Goal: Information Seeking & Learning: Learn about a topic

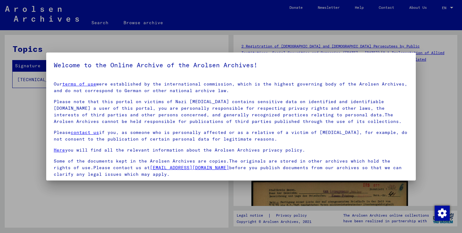
scroll to position [47, 0]
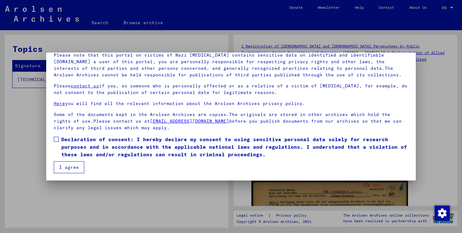
click at [73, 143] on span "Declaration of consent: I hereby declare my consent to using sensitive personal…" at bounding box center [234, 147] width 347 height 23
click at [73, 169] on button "I agree" at bounding box center [69, 167] width 31 height 12
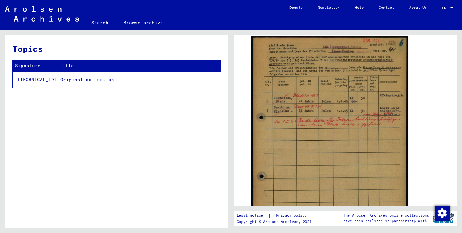
scroll to position [144, 0]
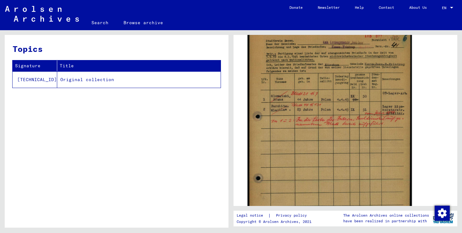
click at [335, 84] on img at bounding box center [330, 146] width 164 height 231
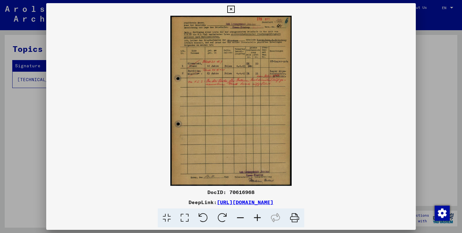
click at [259, 220] on icon at bounding box center [257, 218] width 17 height 19
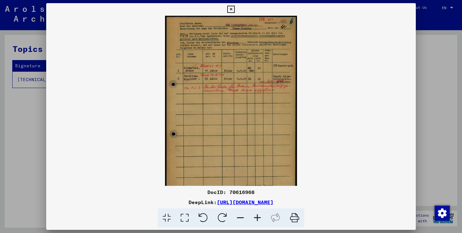
click at [259, 220] on icon at bounding box center [257, 218] width 17 height 19
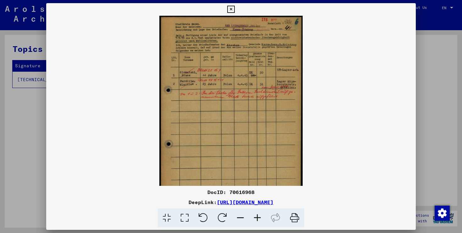
click at [259, 220] on icon at bounding box center [257, 218] width 17 height 19
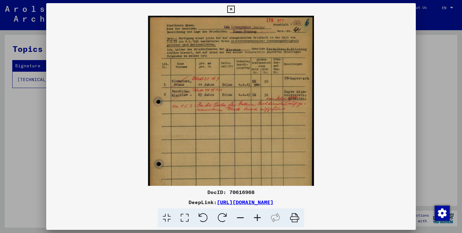
click at [259, 220] on icon at bounding box center [257, 218] width 17 height 19
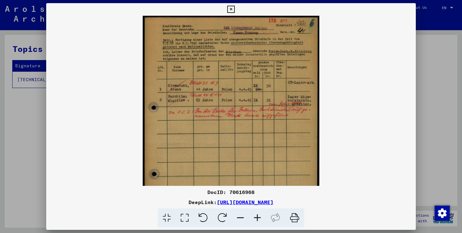
click at [259, 220] on icon at bounding box center [257, 218] width 17 height 19
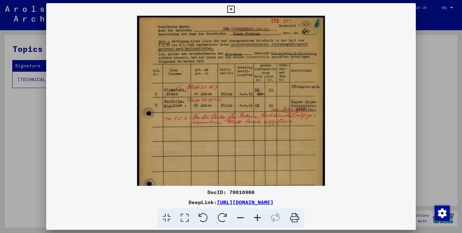
click at [259, 220] on icon at bounding box center [257, 218] width 17 height 19
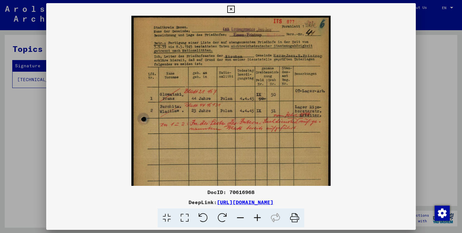
click at [259, 220] on icon at bounding box center [257, 218] width 17 height 19
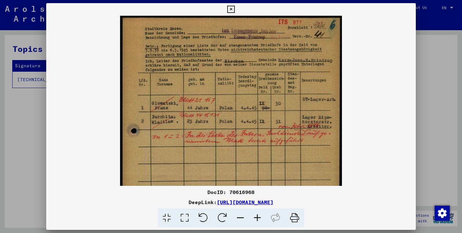
click at [259, 220] on icon at bounding box center [257, 218] width 17 height 19
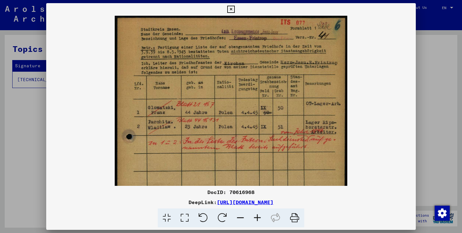
click at [259, 220] on icon at bounding box center [257, 218] width 17 height 19
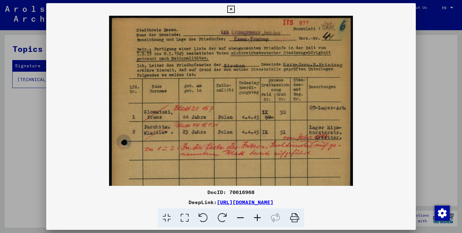
click at [259, 220] on icon at bounding box center [257, 218] width 17 height 19
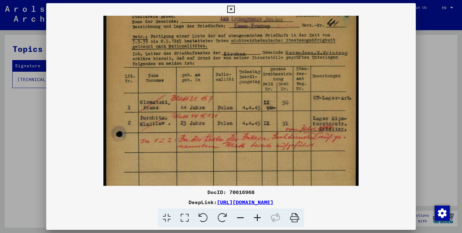
scroll to position [14, 0]
drag, startPoint x: 213, startPoint y: 77, endPoint x: 210, endPoint y: 63, distance: 14.5
click at [210, 63] on img at bounding box center [230, 180] width 255 height 359
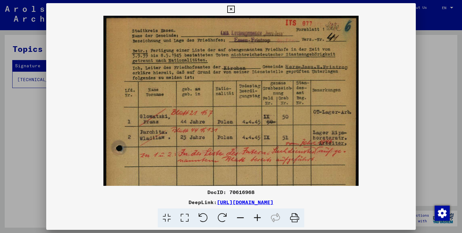
drag, startPoint x: 159, startPoint y: 63, endPoint x: 159, endPoint y: 106, distance: 43.1
click at [159, 108] on img at bounding box center [230, 195] width 255 height 359
drag, startPoint x: 160, startPoint y: 82, endPoint x: 164, endPoint y: 96, distance: 14.0
click at [163, 94] on img at bounding box center [230, 195] width 255 height 359
click at [17, 138] on div at bounding box center [231, 116] width 462 height 233
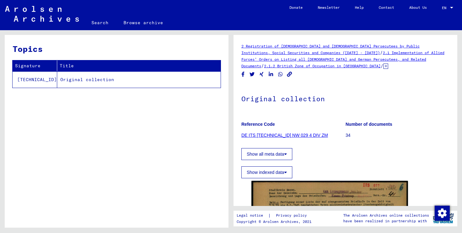
click at [384, 64] on icon at bounding box center [386, 66] width 5 height 5
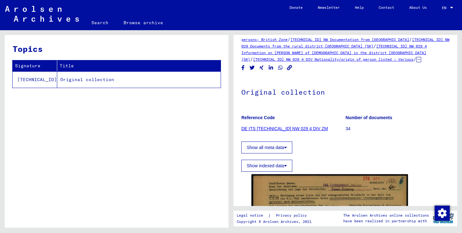
scroll to position [138, 0]
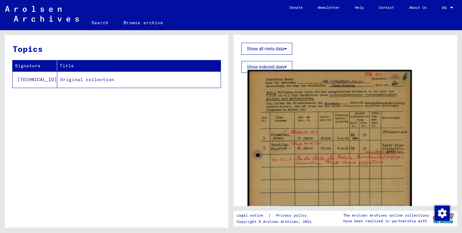
click at [343, 147] on img at bounding box center [330, 185] width 164 height 231
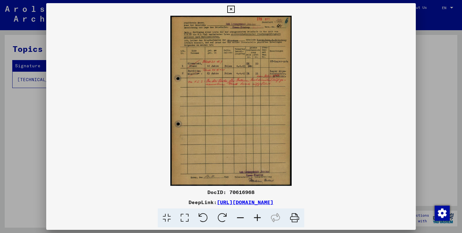
click at [257, 219] on icon at bounding box center [257, 218] width 17 height 19
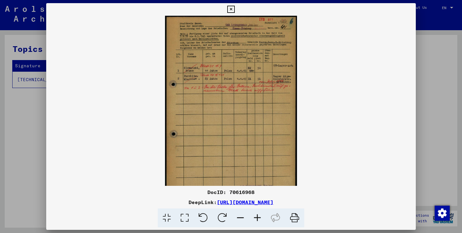
click at [257, 219] on icon at bounding box center [257, 218] width 17 height 19
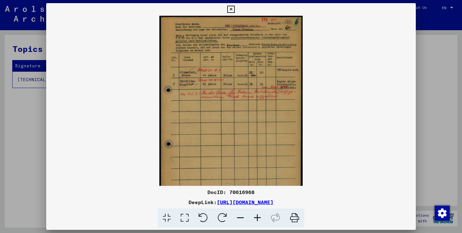
click at [257, 219] on icon at bounding box center [257, 218] width 17 height 19
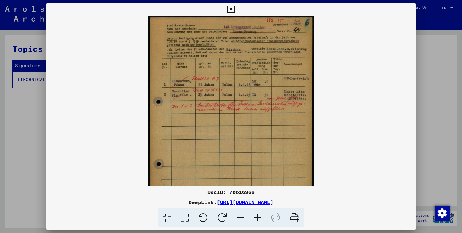
click at [257, 219] on icon at bounding box center [257, 218] width 17 height 19
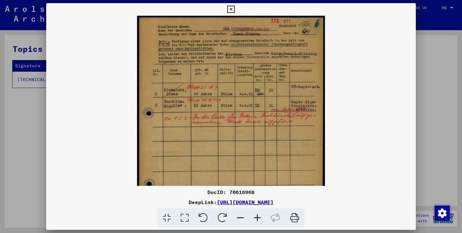
click at [257, 219] on icon at bounding box center [257, 218] width 17 height 19
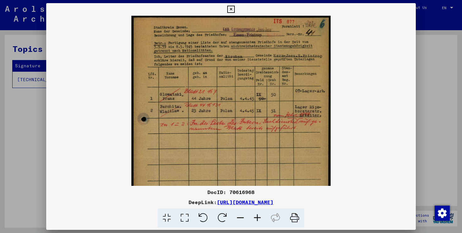
click at [257, 219] on icon at bounding box center [257, 218] width 17 height 19
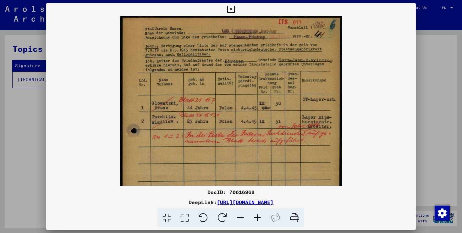
click at [257, 219] on icon at bounding box center [257, 218] width 17 height 19
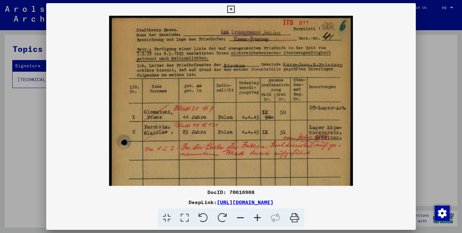
click at [257, 219] on icon at bounding box center [257, 218] width 17 height 19
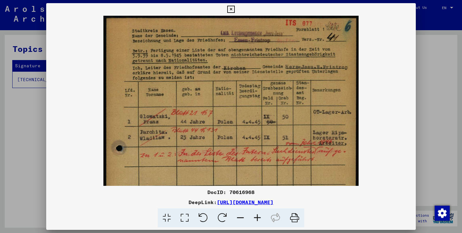
click at [257, 219] on icon at bounding box center [257, 218] width 17 height 19
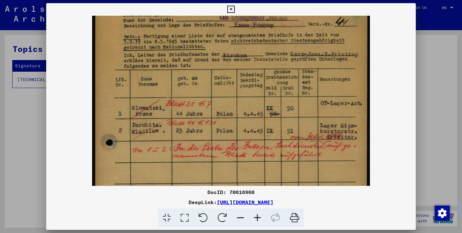
scroll to position [27, 0]
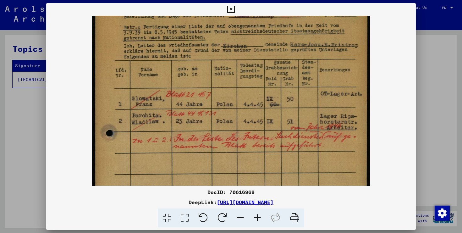
drag, startPoint x: 289, startPoint y: 167, endPoint x: 284, endPoint y: 142, distance: 25.6
click at [284, 142] on img at bounding box center [231, 184] width 278 height 390
click at [253, 194] on div "DocID: 70616968" at bounding box center [231, 192] width 370 height 8
drag, startPoint x: 258, startPoint y: 194, endPoint x: 229, endPoint y: 194, distance: 28.6
click at [229, 194] on div "DocID: 70616968" at bounding box center [231, 192] width 370 height 8
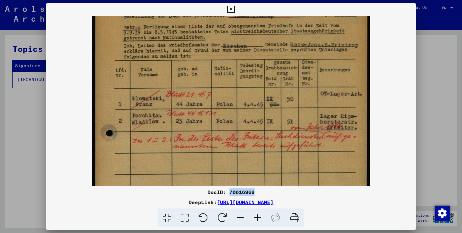
copy div "70616968"
copy link "[URL][DOMAIN_NAME]"
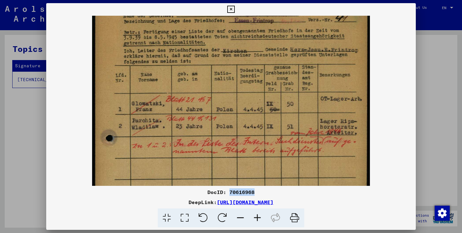
scroll to position [20, 0]
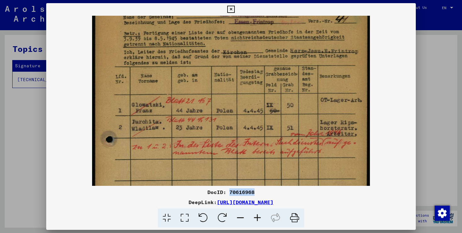
drag, startPoint x: 226, startPoint y: 54, endPoint x: 226, endPoint y: 60, distance: 6.3
click at [226, 60] on img at bounding box center [231, 190] width 278 height 390
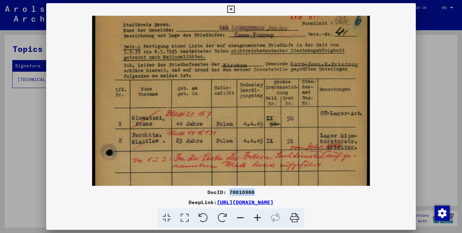
drag, startPoint x: 208, startPoint y: 36, endPoint x: 208, endPoint y: 49, distance: 12.6
click at [208, 49] on img at bounding box center [231, 203] width 278 height 390
